Goal: Download file/media

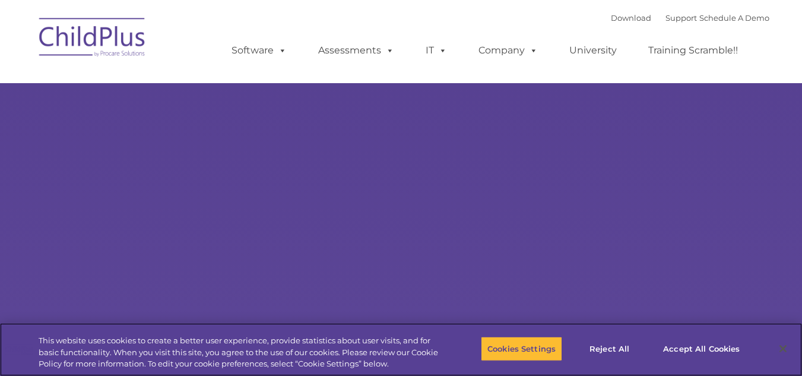
select select "MEDIUM"
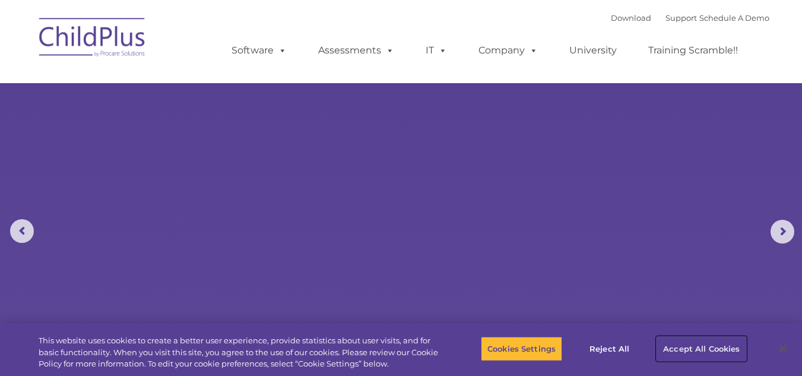
click at [696, 344] on button "Accept All Cookies" at bounding box center [702, 348] width 90 height 25
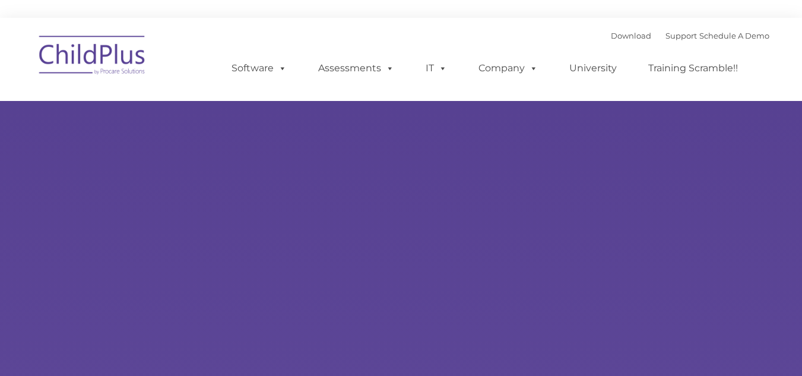
type input ""
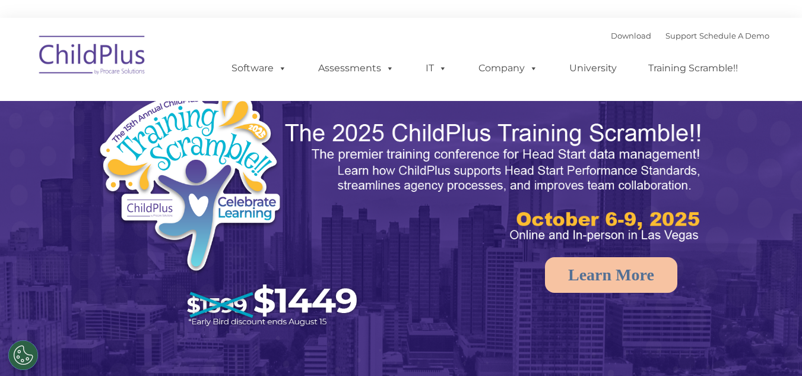
select select "MEDIUM"
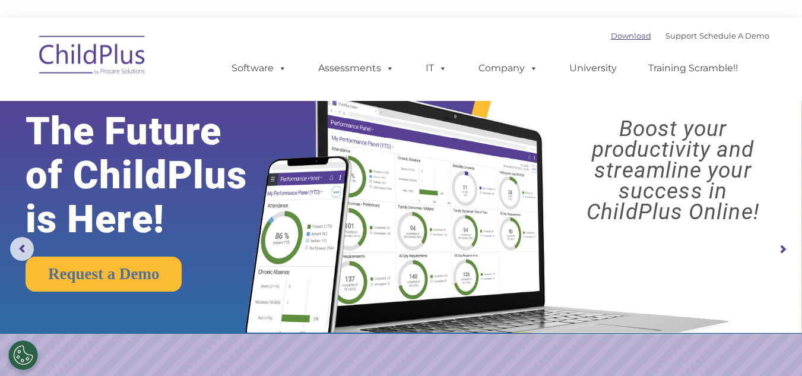
click at [611, 35] on link "Download" at bounding box center [631, 36] width 40 height 10
